Goal: Task Accomplishment & Management: Complete application form

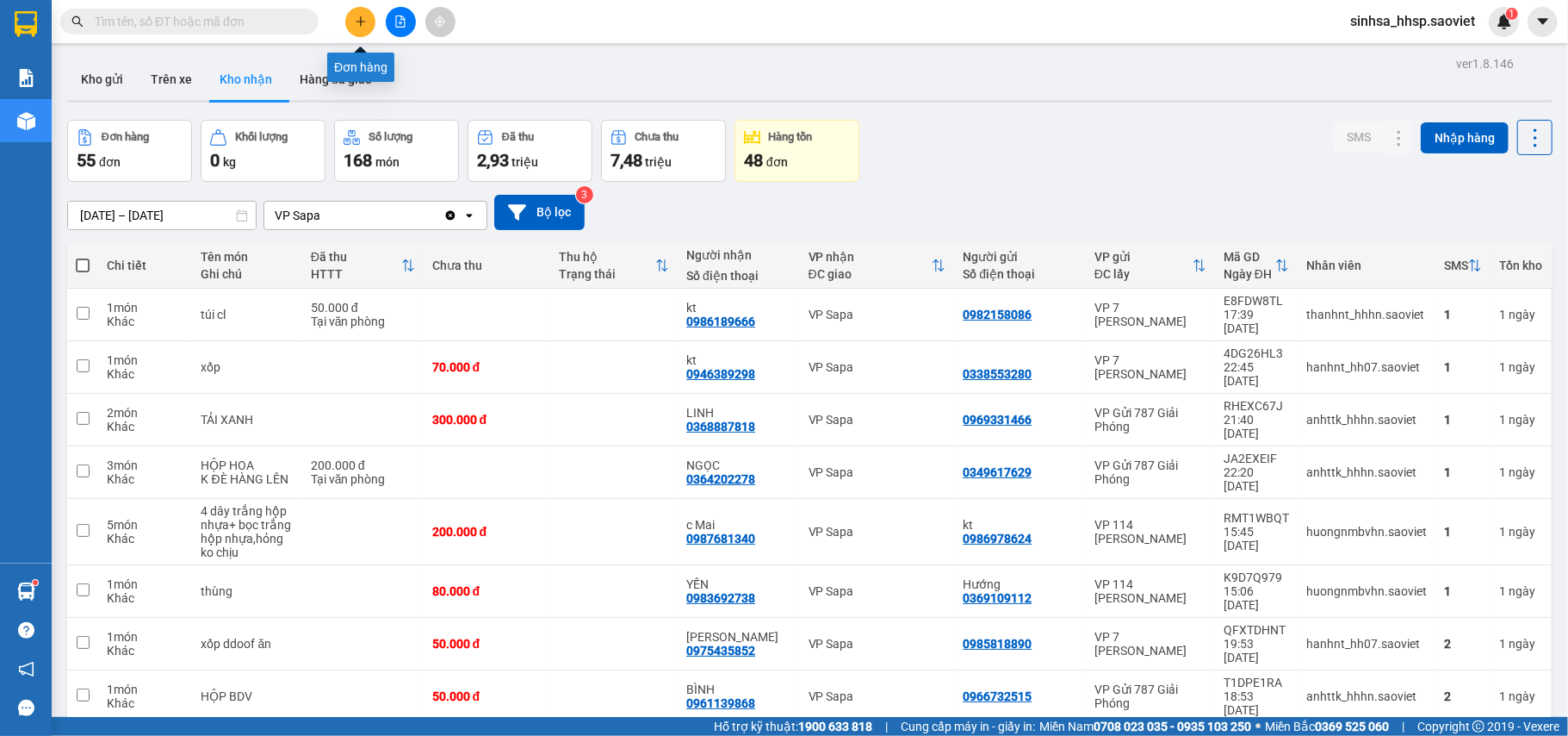
click at [355, 21] on icon "plus" at bounding box center [361, 21] width 12 height 12
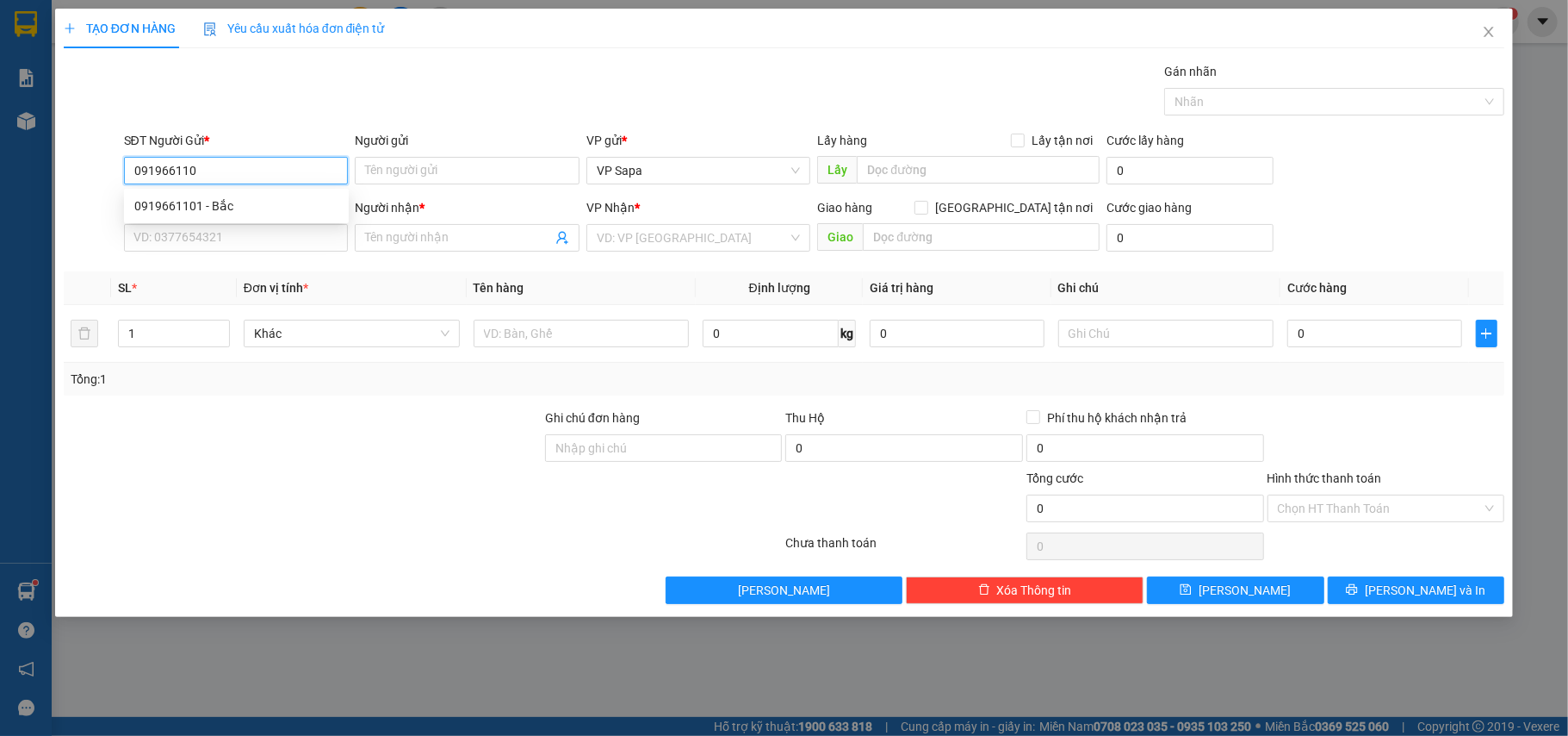
type input "0919661101"
click at [193, 211] on div "0919661101 - Bắc" at bounding box center [237, 205] width 204 height 19
type input "Bắc"
type input "0912459755"
type input "Dung"
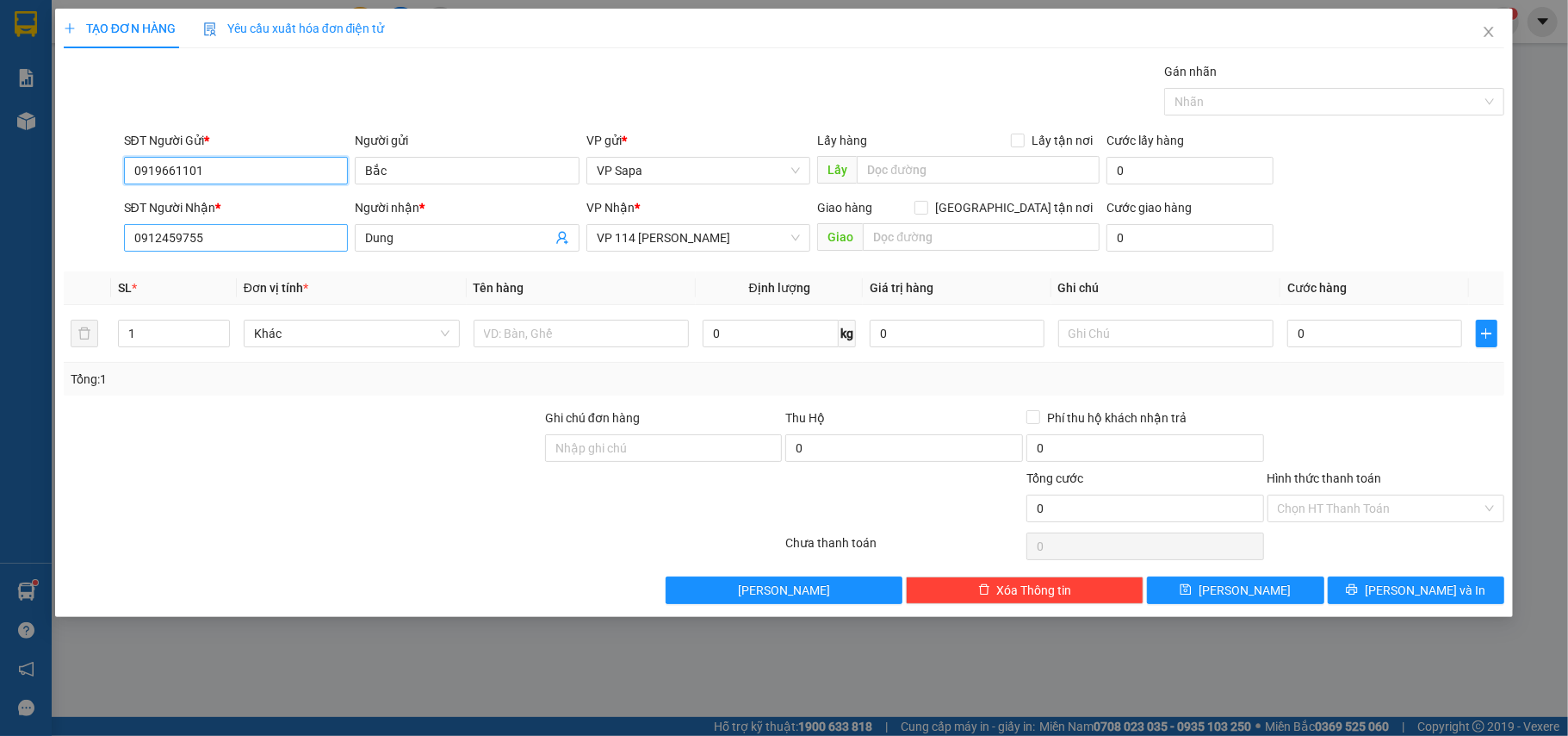
type input "0919661101"
drag, startPoint x: 266, startPoint y: 245, endPoint x: 0, endPoint y: 267, distance: 266.9
click at [0, 267] on div "TẠO ĐƠN HÀNG Yêu cầu xuất hóa đơn điện tử Transit Pickup Surcharge Ids Transit …" at bounding box center [784, 368] width 1568 height 736
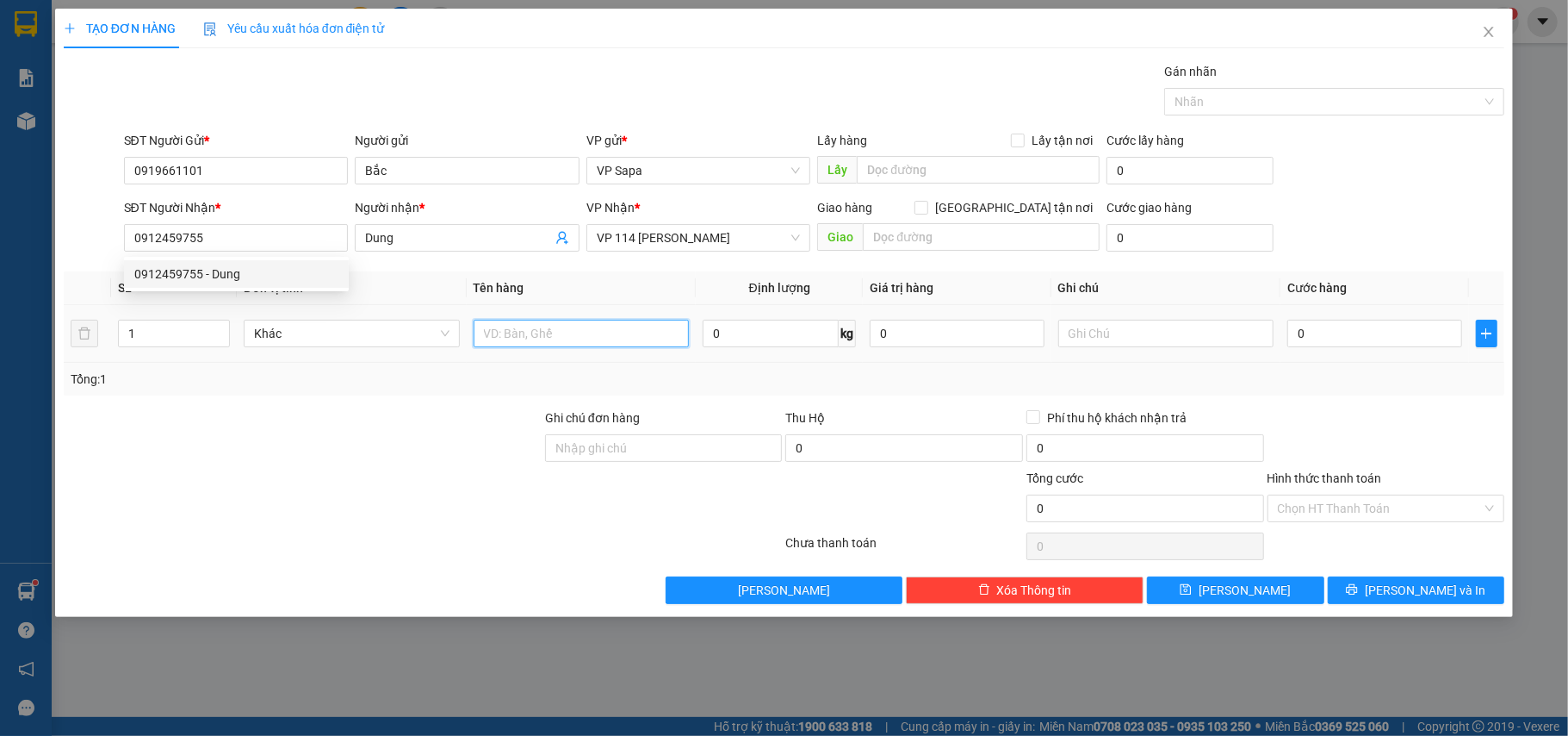
click at [565, 332] on input "text" at bounding box center [581, 333] width 216 height 27
type input "xốp thắng cố"
click at [1344, 343] on input "0" at bounding box center [1374, 333] width 174 height 27
type input "6"
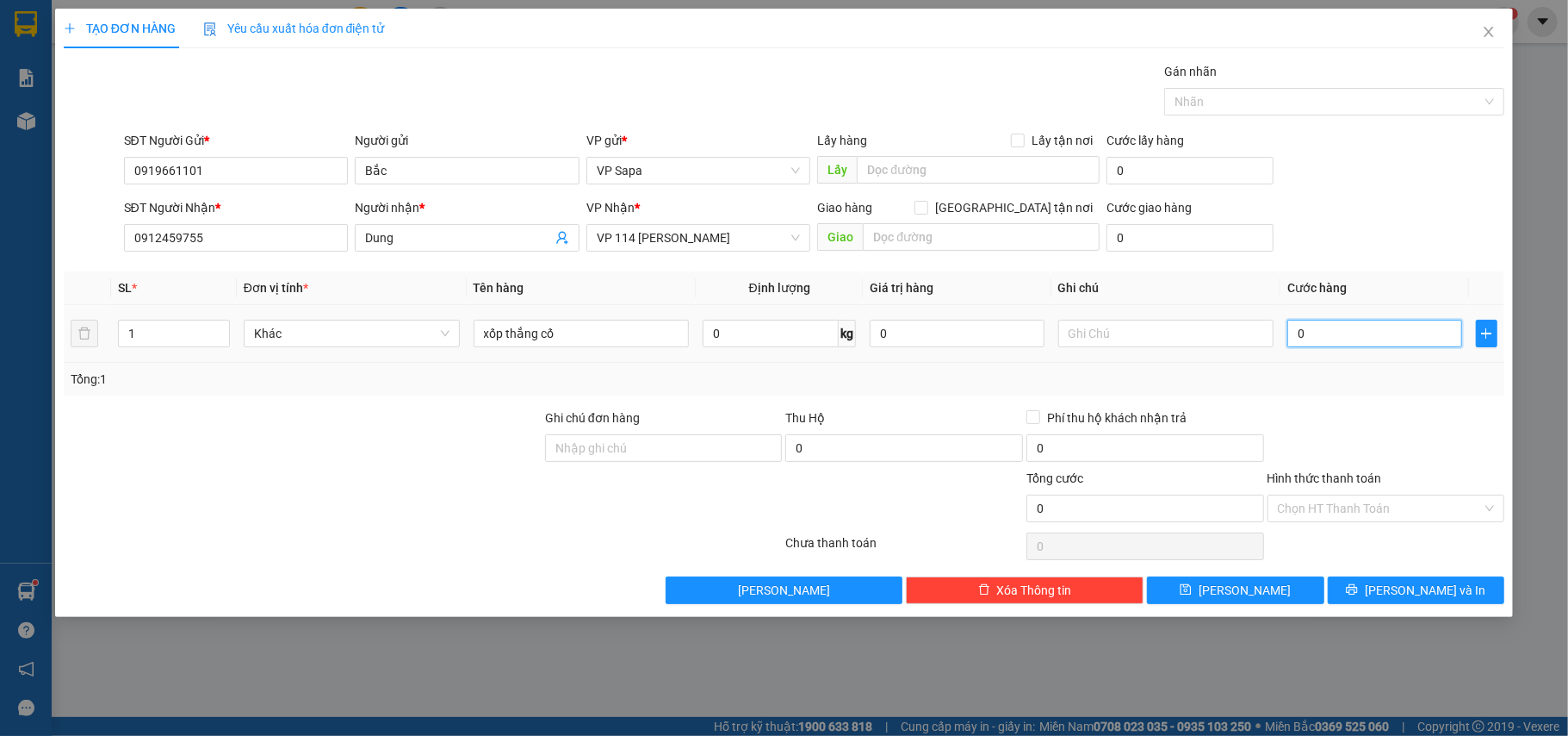
type input "6"
type input "60"
click at [1403, 196] on form "SĐT Người Gửi * 0919661101 Người gửi Bắc VP gửi * VP Sapa Lấy hàng Lấy tận nơi …" at bounding box center [785, 194] width 1442 height 127
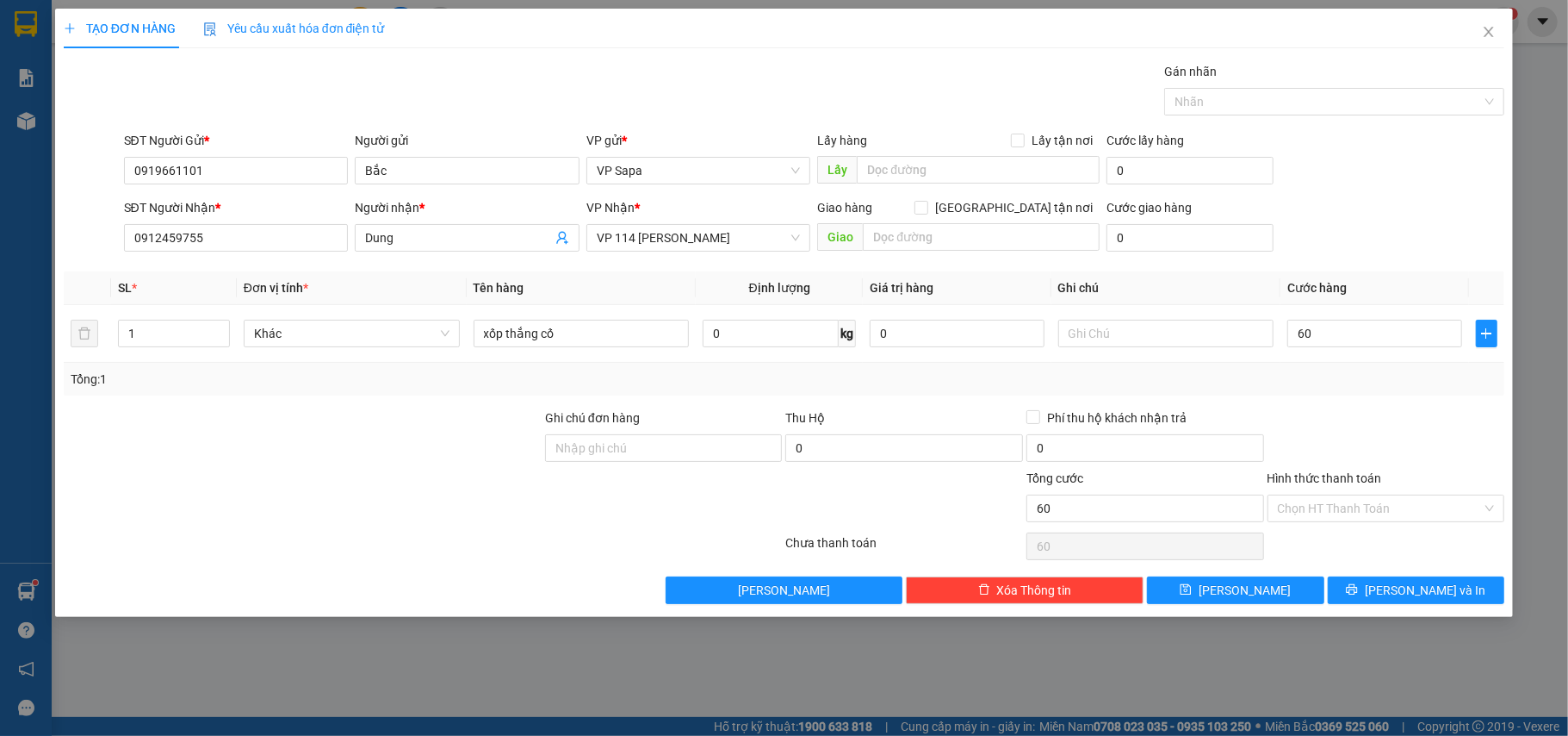
type input "60.000"
click at [1414, 520] on input "Hình thức thanh toán" at bounding box center [1380, 508] width 205 height 25
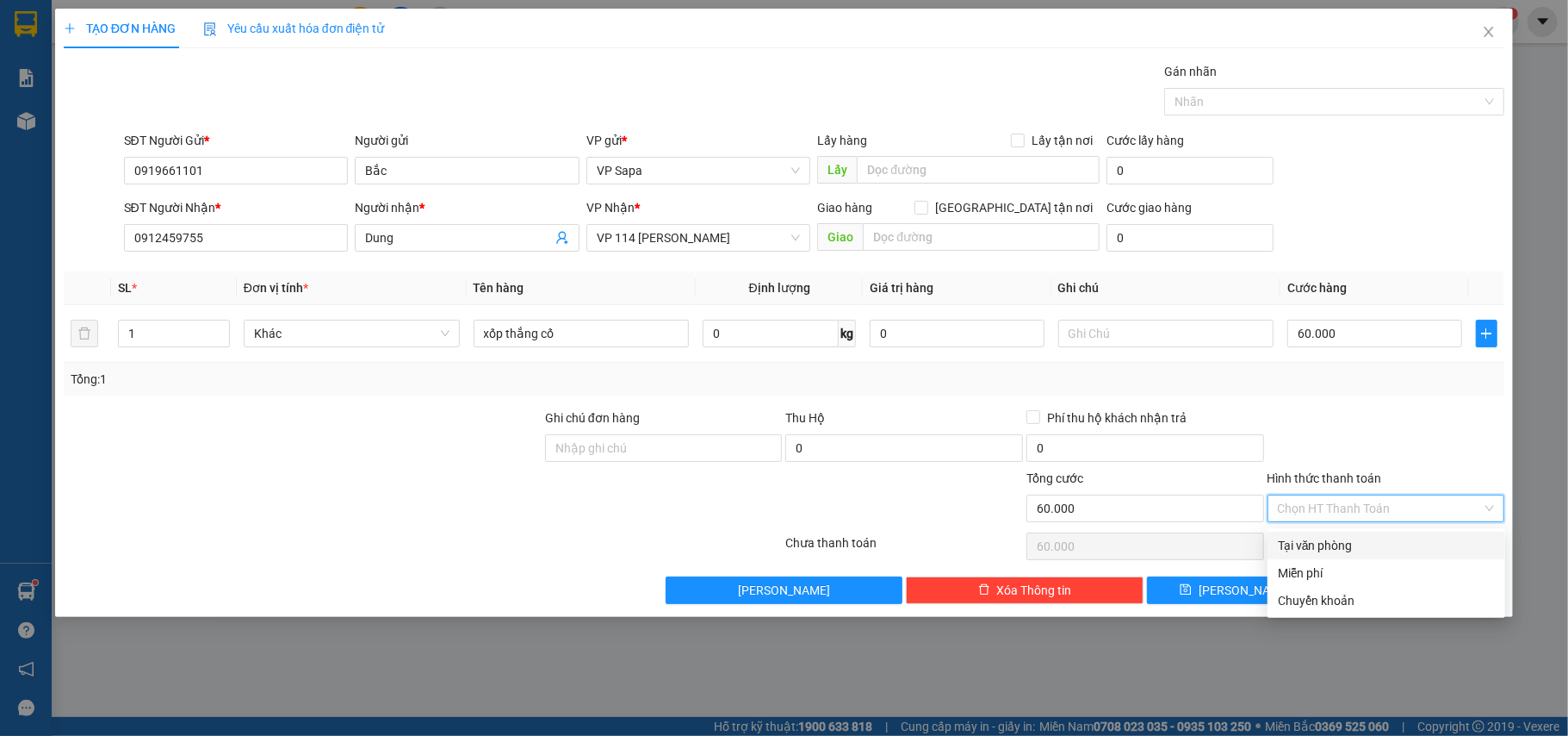
click at [1365, 543] on div "Tại văn phòng" at bounding box center [1386, 545] width 217 height 19
type input "0"
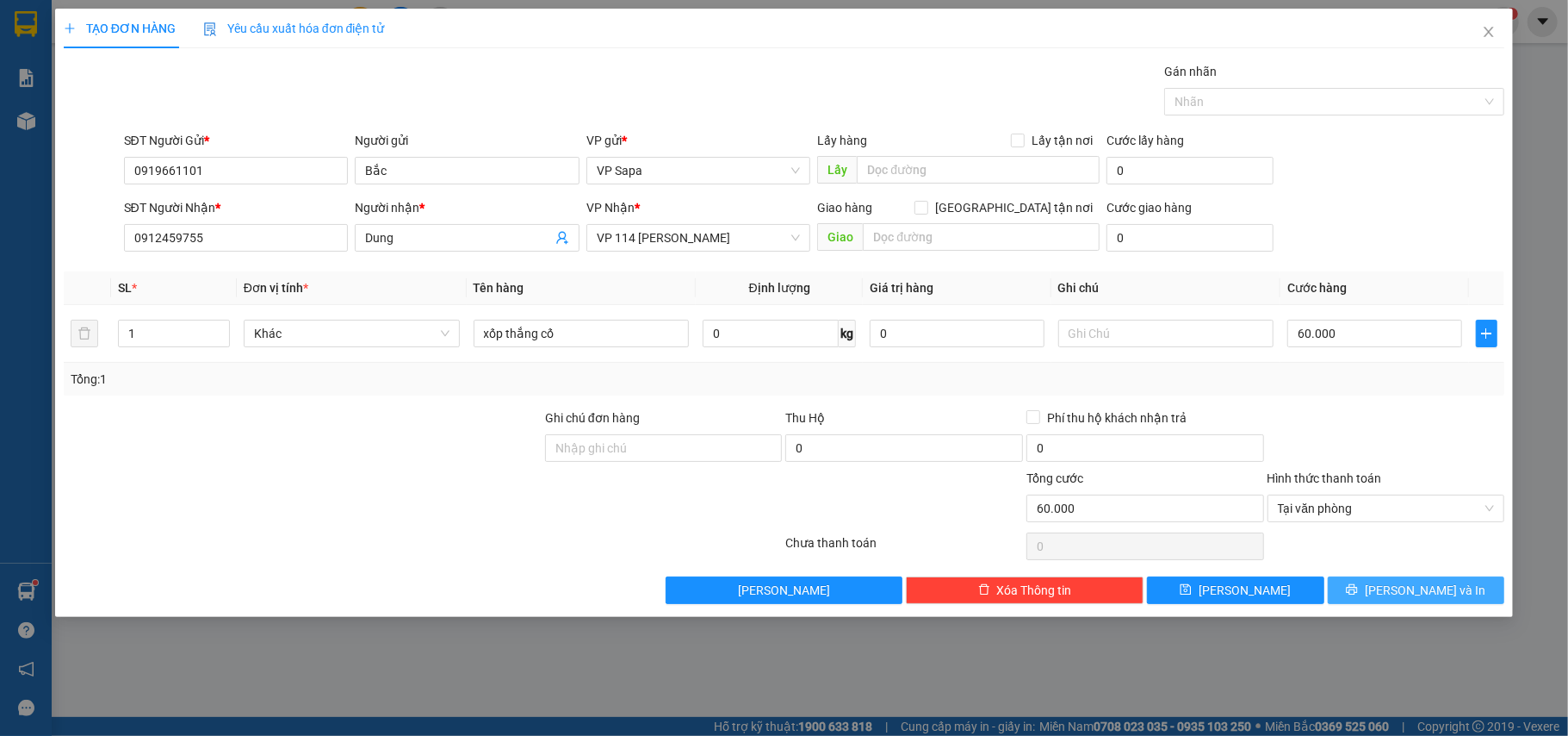
click at [1358, 594] on icon "printer" at bounding box center [1352, 590] width 11 height 11
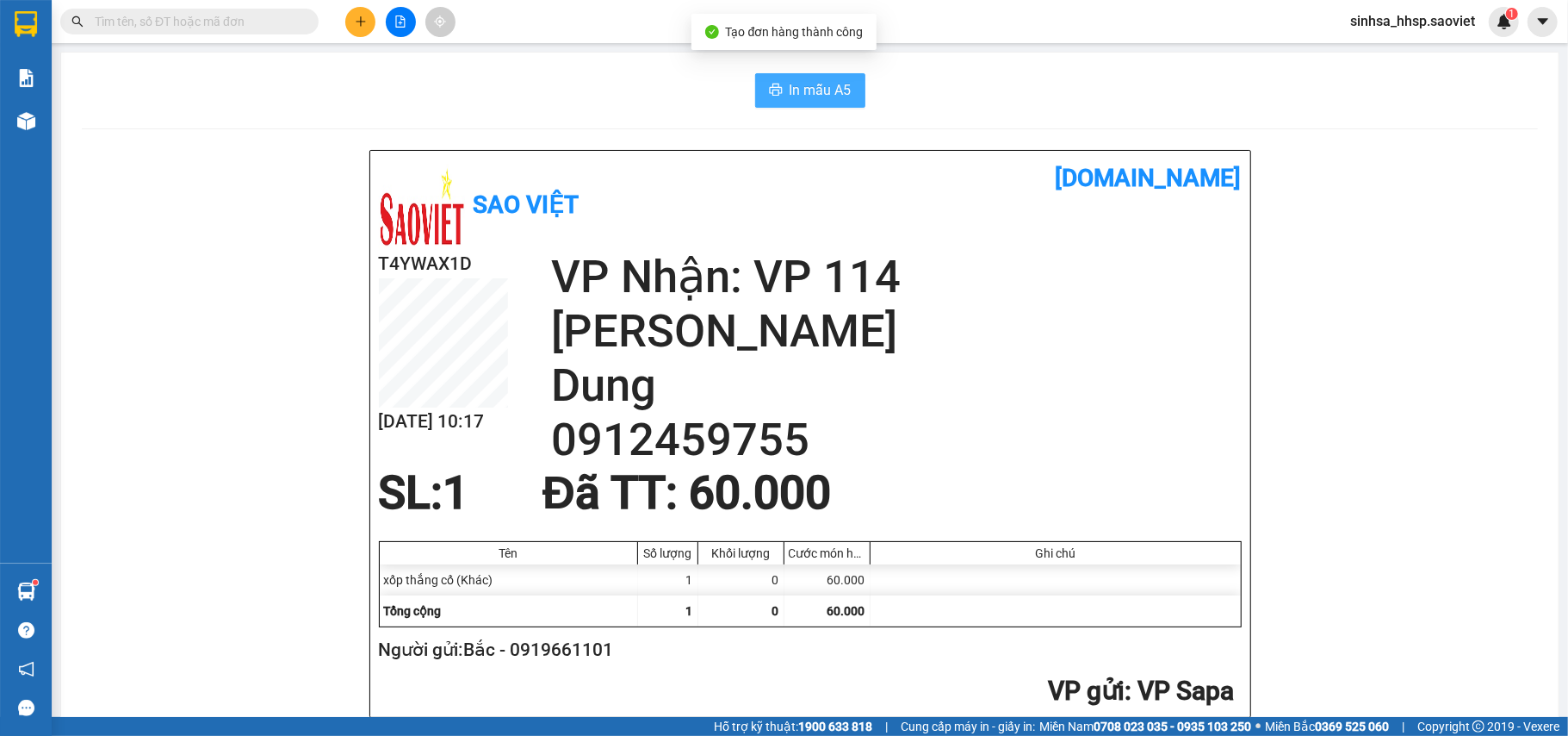
click at [790, 93] on span "In mẫu A5" at bounding box center [821, 90] width 62 height 22
click at [841, 96] on span "In mẫu A5" at bounding box center [821, 90] width 62 height 22
click at [799, 86] on span "In mẫu A5" at bounding box center [821, 90] width 62 height 22
drag, startPoint x: 297, startPoint y: 18, endPoint x: 0, endPoint y: 150, distance: 325.0
click at [296, 18] on input "text" at bounding box center [197, 22] width 204 height 19
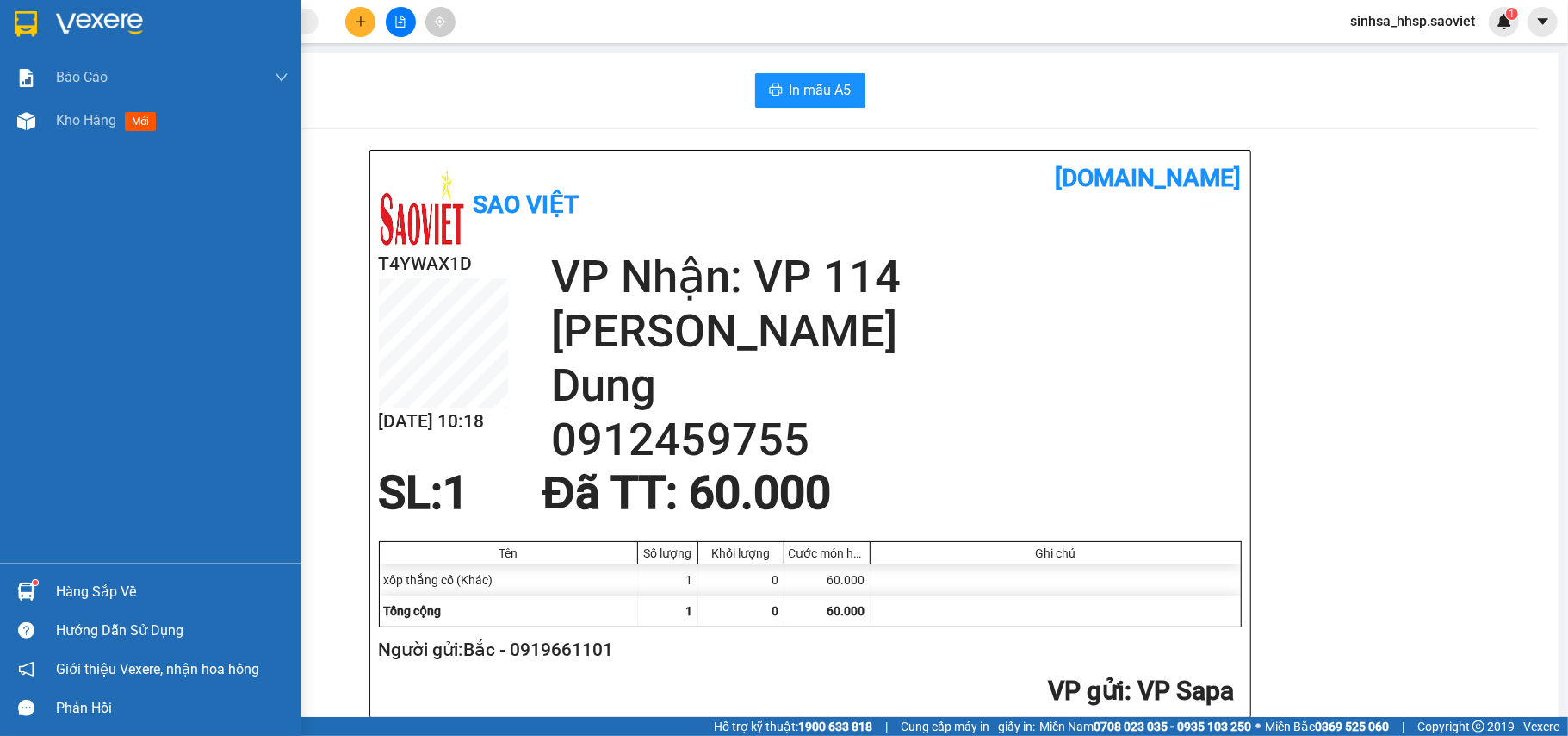
click at [27, 28] on img at bounding box center [26, 24] width 23 height 25
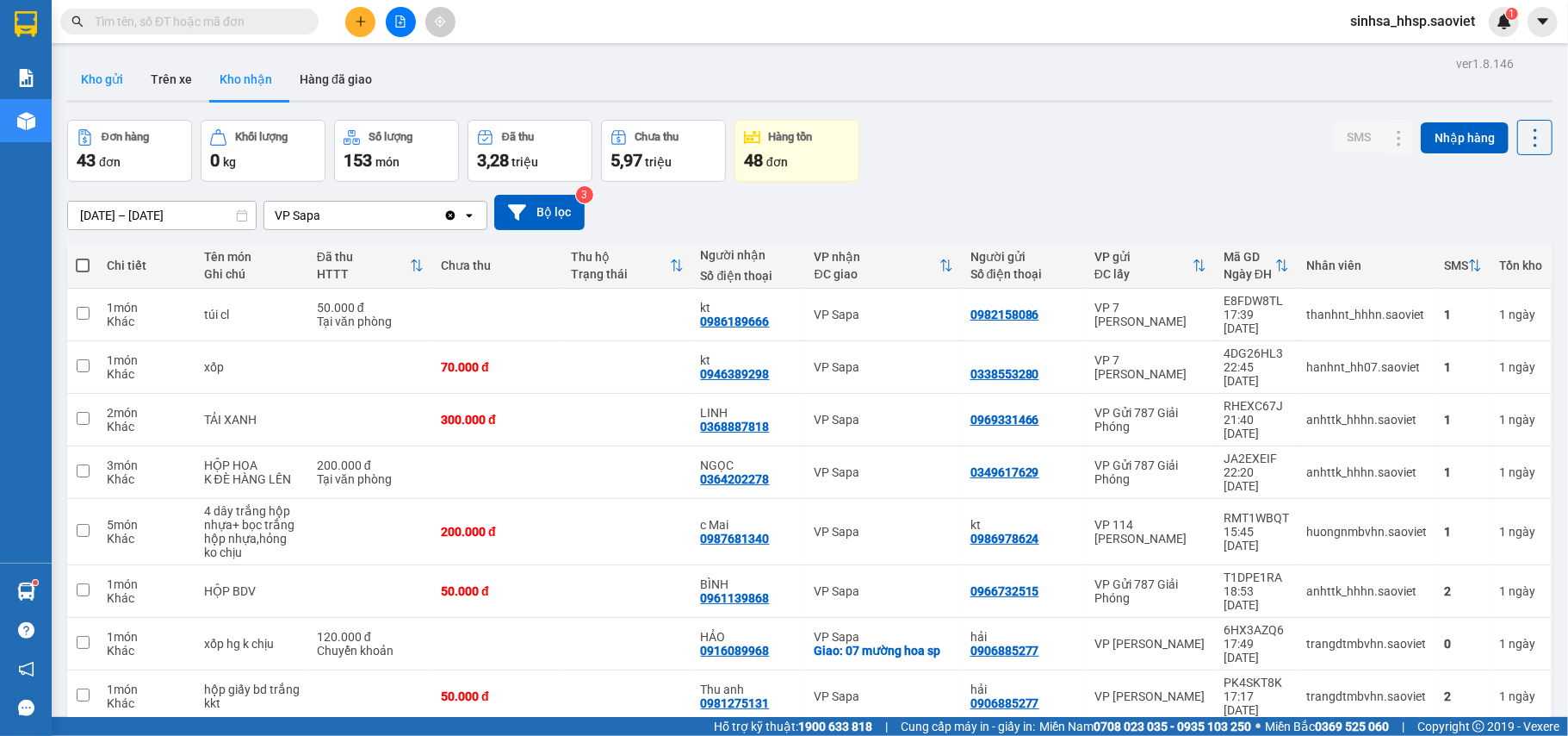
click at [77, 84] on button "Kho gửi" at bounding box center [102, 79] width 70 height 41
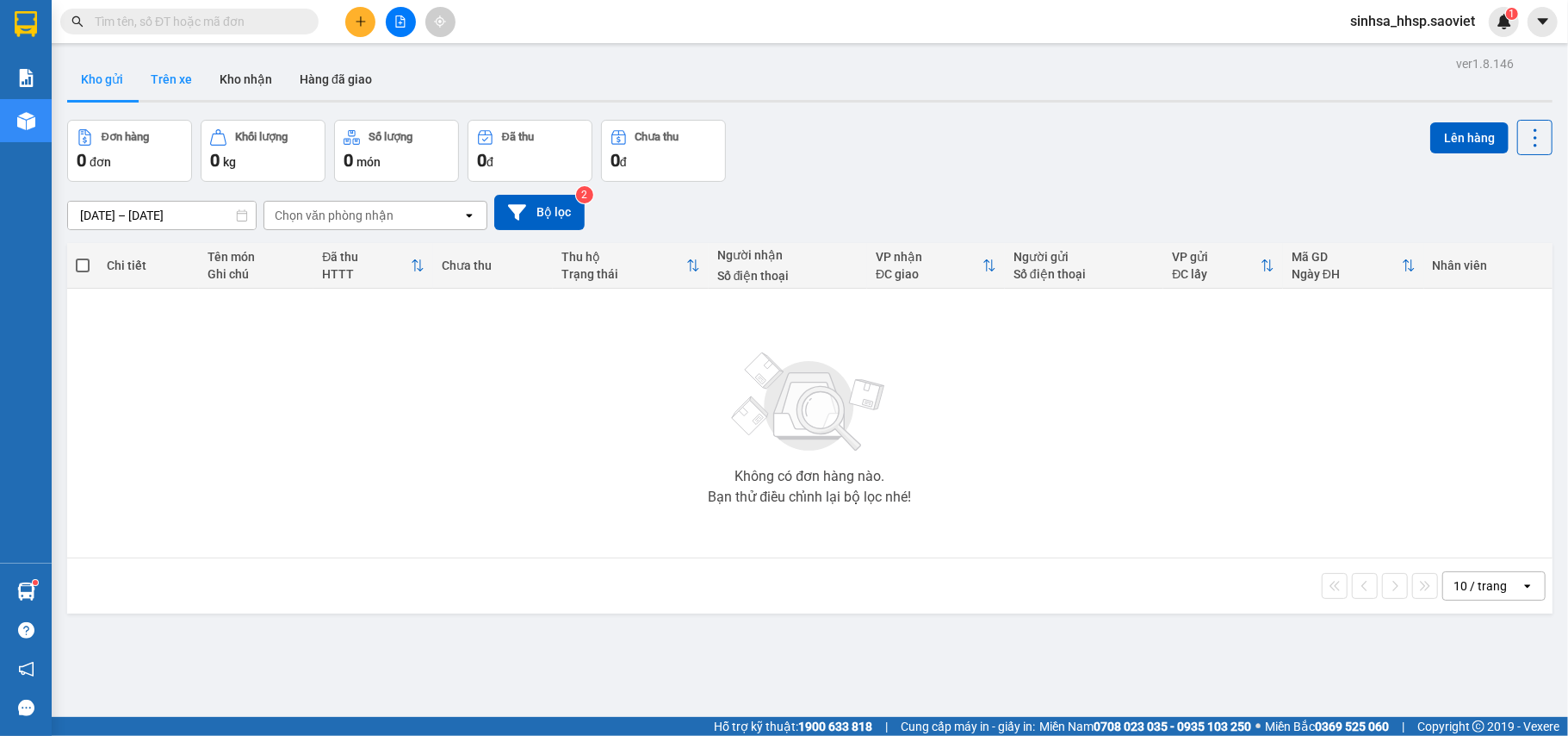
click at [167, 98] on button "Trên xe" at bounding box center [171, 79] width 69 height 41
